Goal: Task Accomplishment & Management: Manage account settings

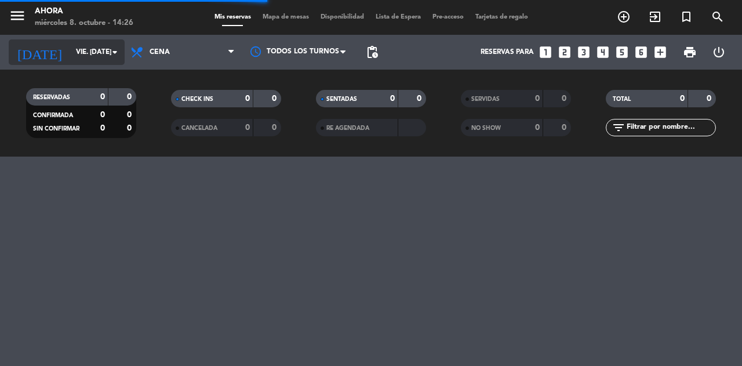
click at [111, 52] on icon "arrow_drop_down" at bounding box center [115, 52] width 14 height 14
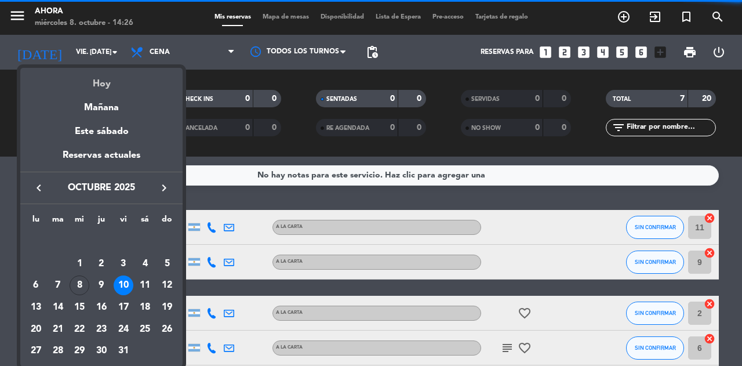
click at [111, 83] on div "Hoy" at bounding box center [101, 80] width 162 height 24
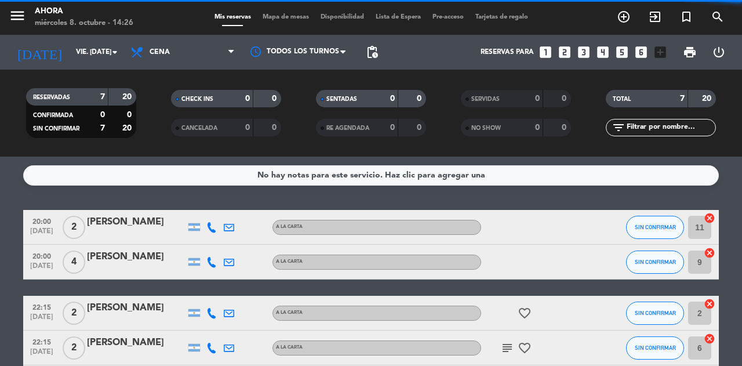
type input "mié. [DATE]"
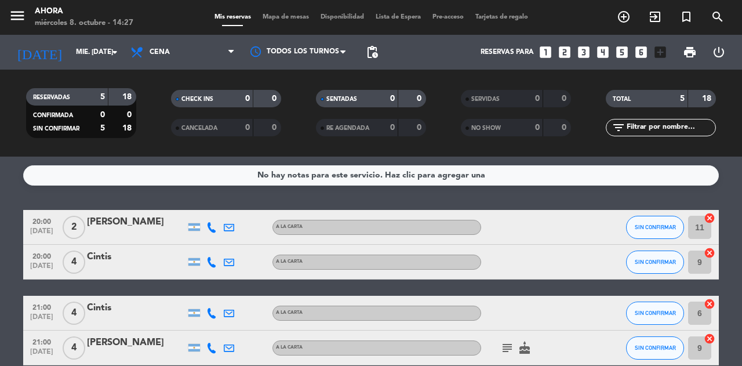
click at [173, 261] on div "Cintis" at bounding box center [136, 256] width 98 height 15
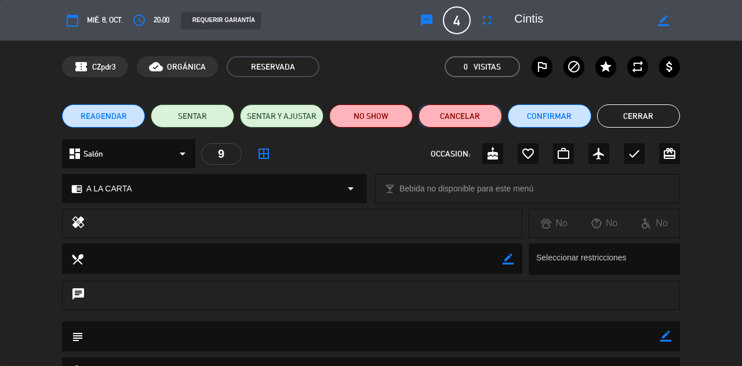
click at [463, 118] on button "Cancelar" at bounding box center [459, 115] width 83 height 23
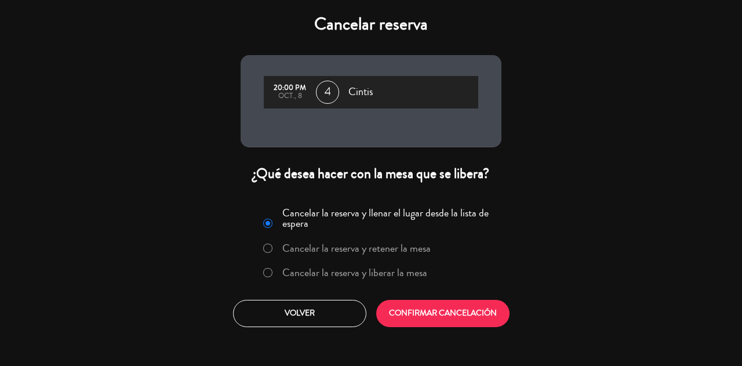
click at [267, 273] on input "Cancelar la reserva y liberar la mesa" at bounding box center [267, 272] width 8 height 8
radio input "true"
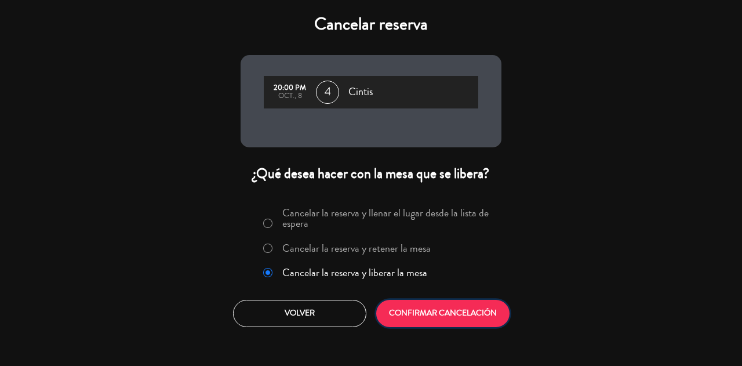
click at [440, 312] on button "CONFIRMAR CANCELACIÓN" at bounding box center [442, 313] width 133 height 27
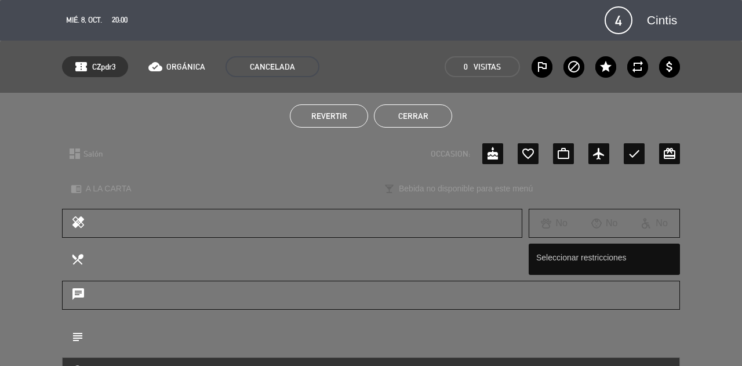
click at [416, 119] on button "Cerrar" at bounding box center [413, 115] width 78 height 23
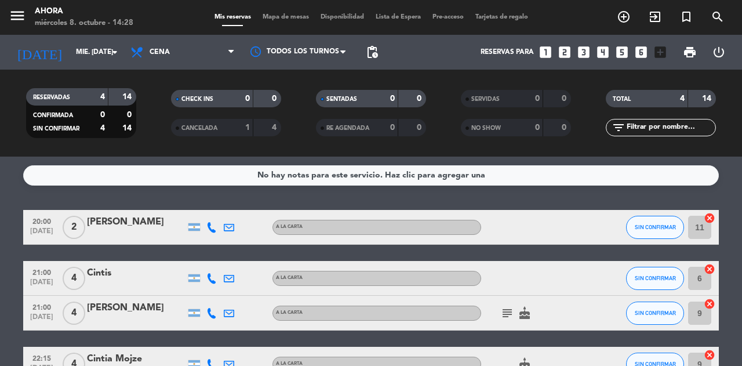
scroll to position [58, 0]
